Goal: Task Accomplishment & Management: Manage account settings

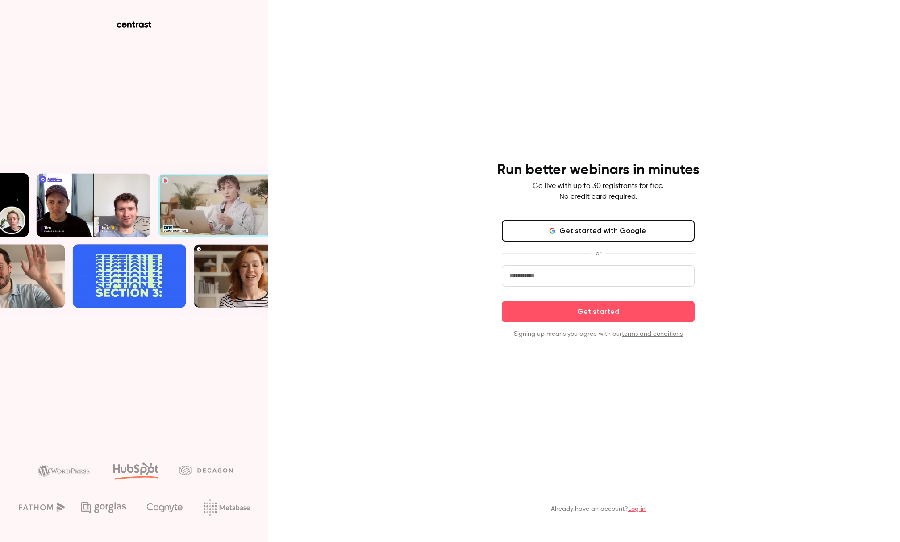
click at [614, 234] on button "Get started with Google" at bounding box center [598, 230] width 193 height 21
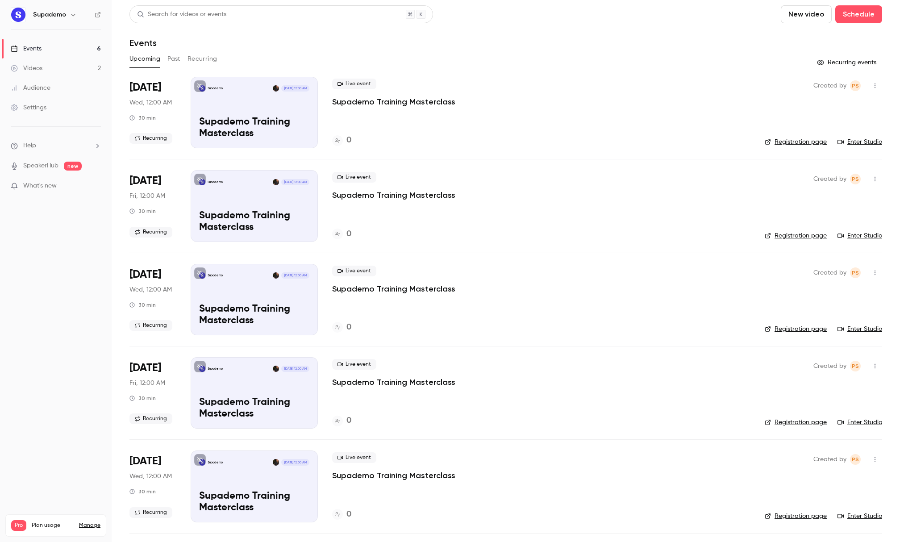
click at [71, 221] on nav "Supademo Events 6 Videos 2 Audience Settings Help SpeakerHub new What's new Pro…" at bounding box center [56, 271] width 112 height 542
click at [182, 57] on div "Upcoming Past Recurring" at bounding box center [505, 59] width 752 height 14
click at [177, 58] on button "Past" at bounding box center [173, 58] width 13 height 14
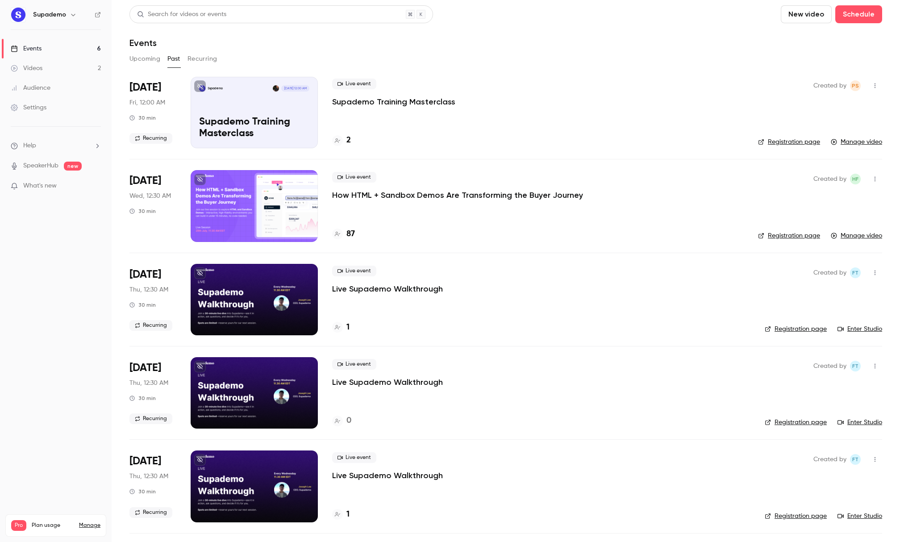
click at [430, 193] on p "How HTML + Sandbox Demos Are Transforming the Buyer Journey" at bounding box center [457, 195] width 251 height 11
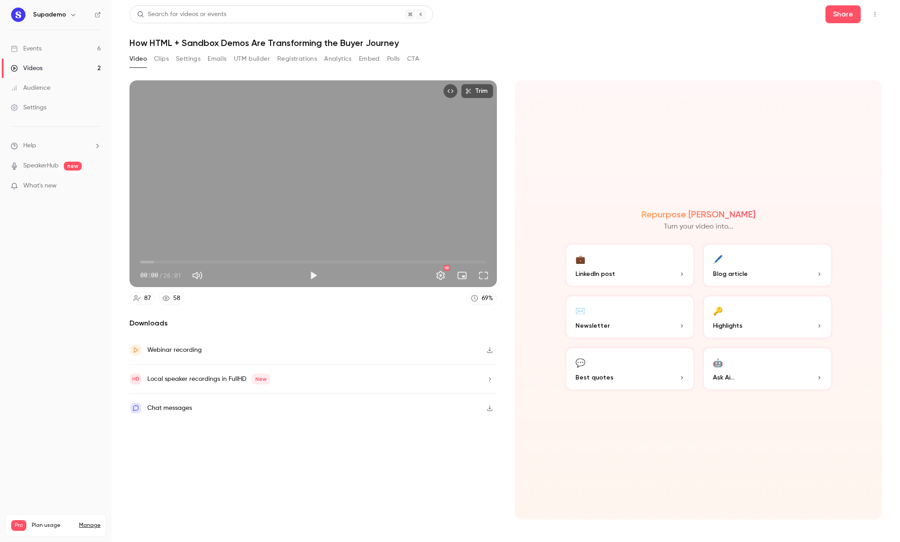
click at [285, 59] on button "Registrations" at bounding box center [297, 59] width 40 height 14
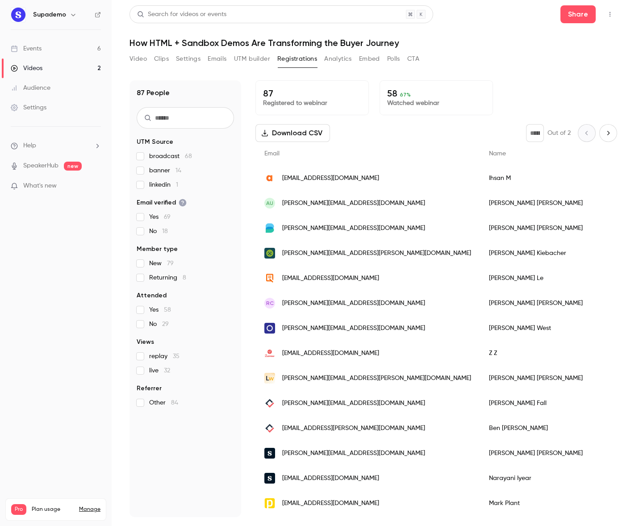
click at [15, 288] on nav "Supademo Events 6 Videos 2 Audience Settings Help SpeakerHub new What's new Pro…" at bounding box center [56, 263] width 112 height 526
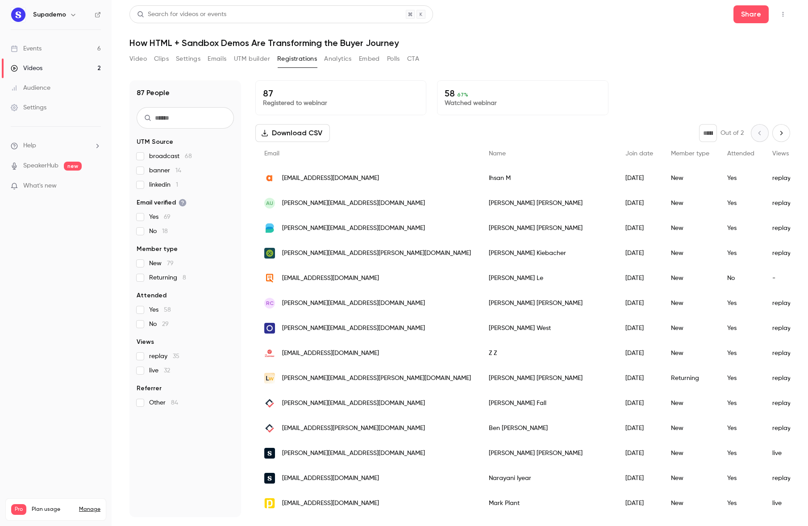
click at [781, 16] on icon "Top Bar Actions" at bounding box center [782, 14] width 7 height 6
click at [638, 100] on div at bounding box center [404, 263] width 808 height 526
click at [311, 129] on button "Download CSV" at bounding box center [292, 133] width 75 height 18
